Goal: Find specific page/section: Find specific page/section

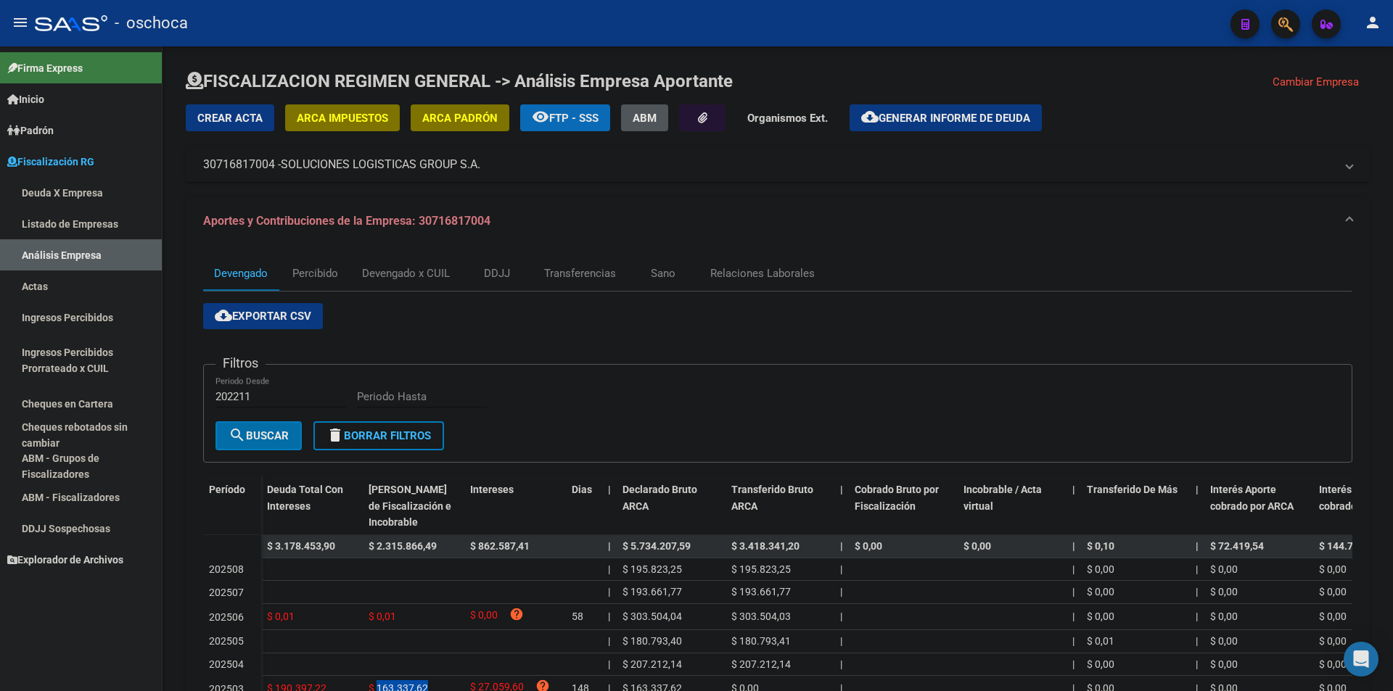
scroll to position [225, 0]
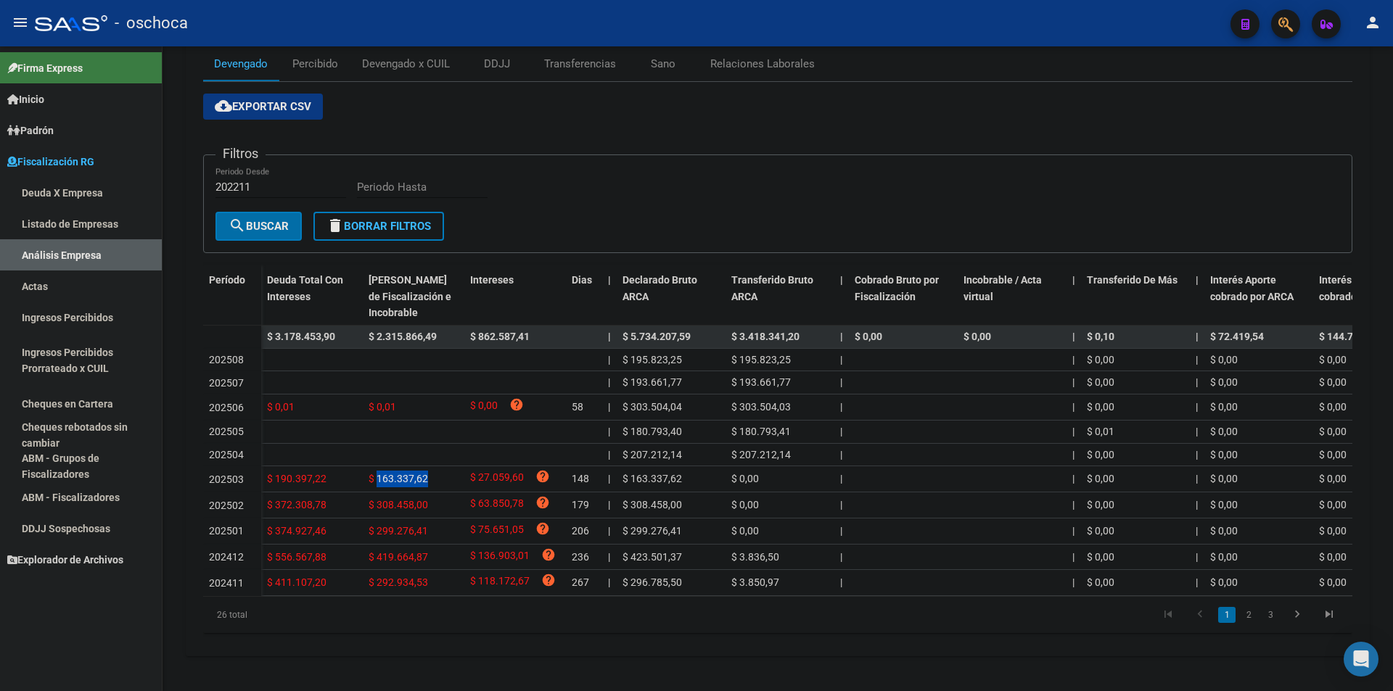
click at [83, 204] on link "Deuda X Empresa" at bounding box center [81, 192] width 162 height 31
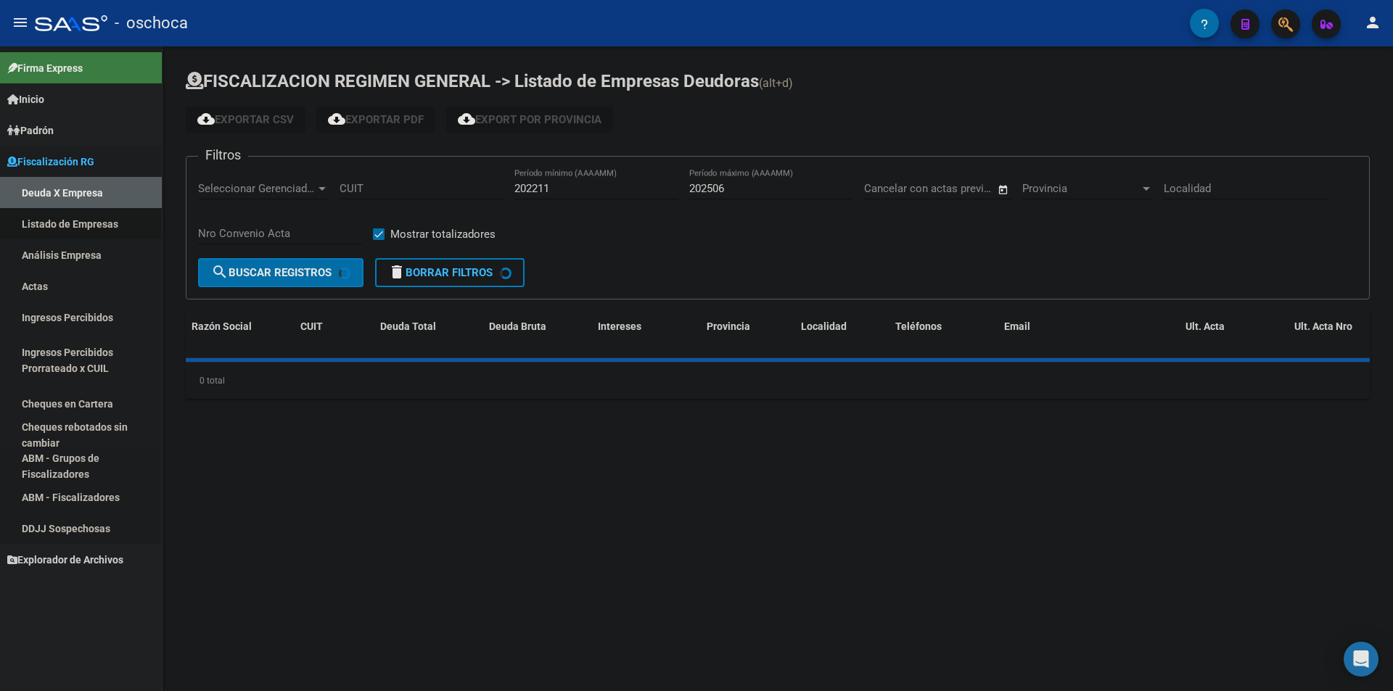
click at [83, 222] on link "Listado de Empresas" at bounding box center [81, 223] width 162 height 31
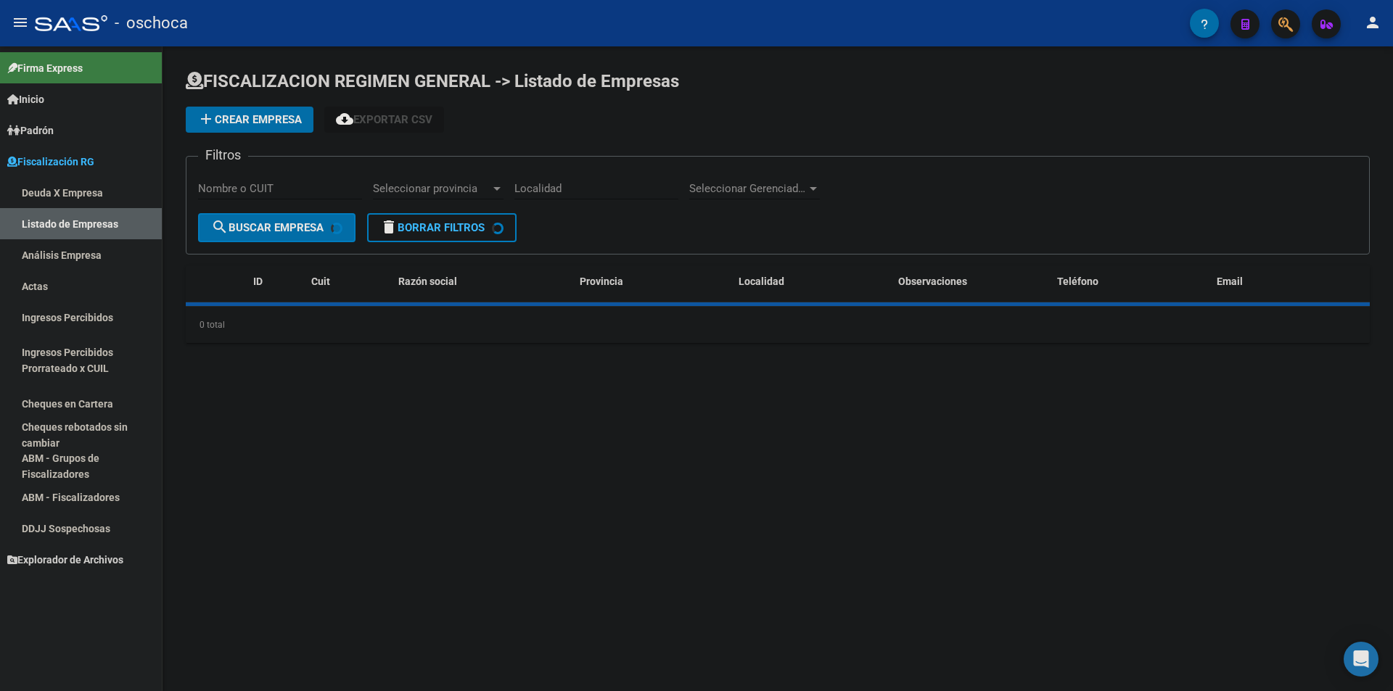
click at [83, 245] on link "Análisis Empresa" at bounding box center [81, 254] width 162 height 31
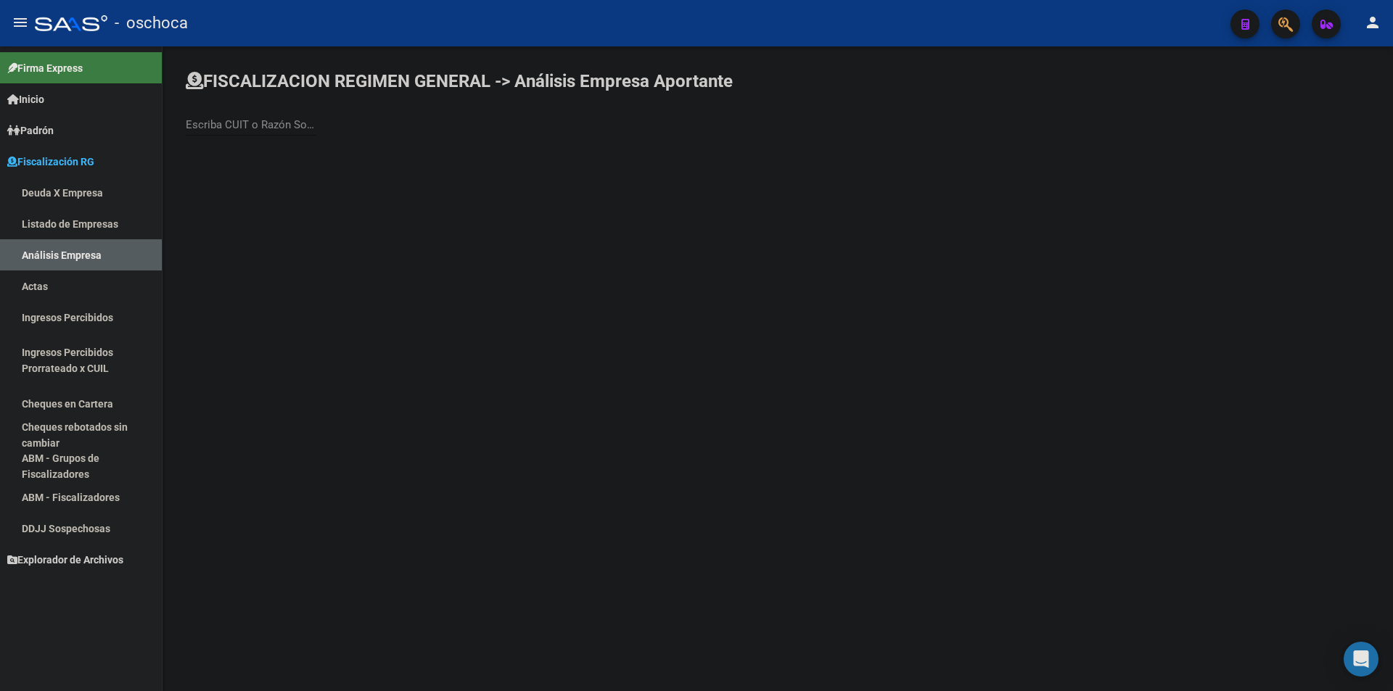
click at [244, 128] on input "Escriba CUIT o Razón Social para buscar" at bounding box center [251, 124] width 131 height 13
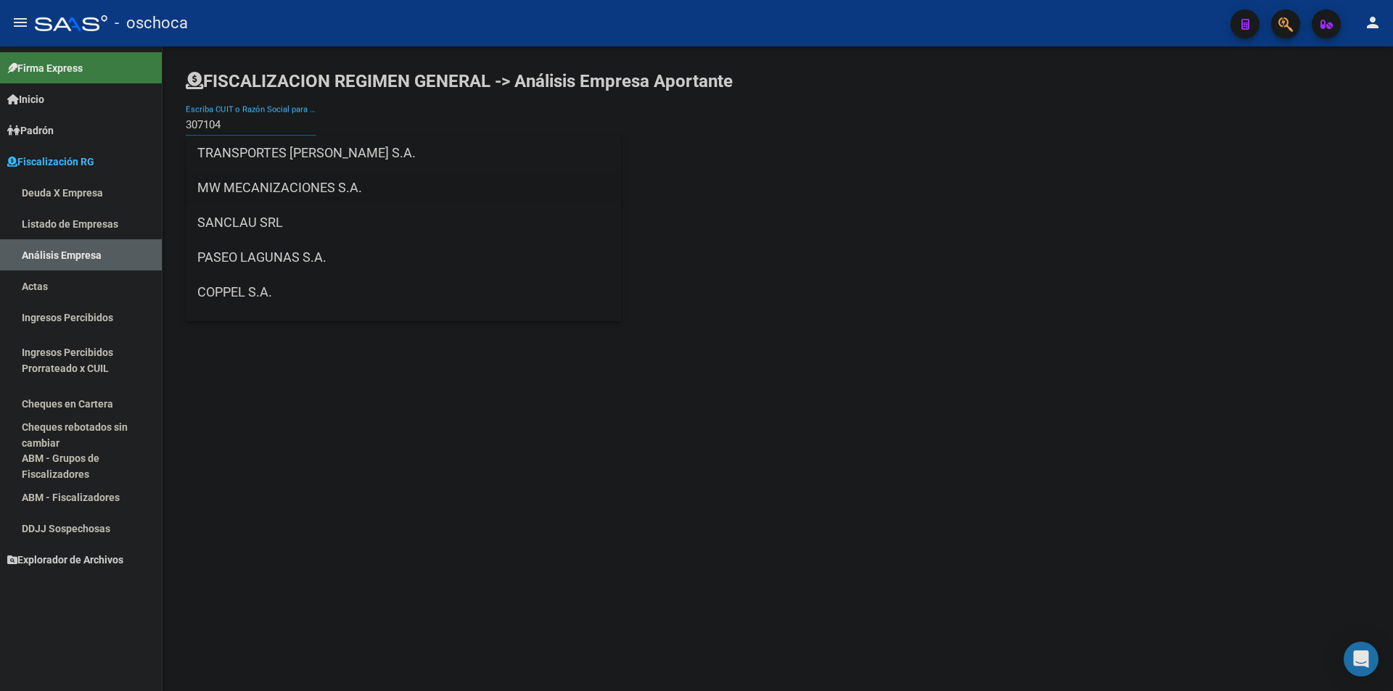
type input "307104"
click at [300, 187] on span "MW MECANIZACIONES S.A." at bounding box center [403, 187] width 412 height 35
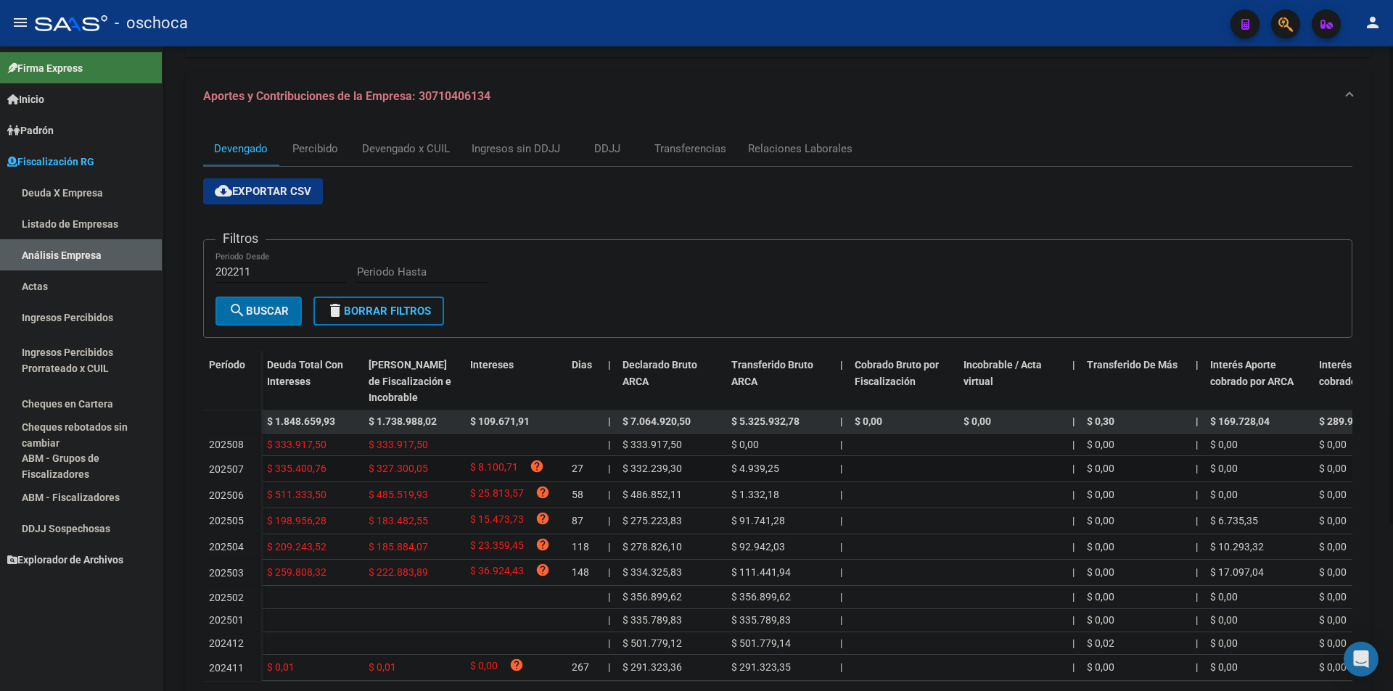
scroll to position [145, 0]
